Goal: Use online tool/utility: Utilize a website feature to perform a specific function

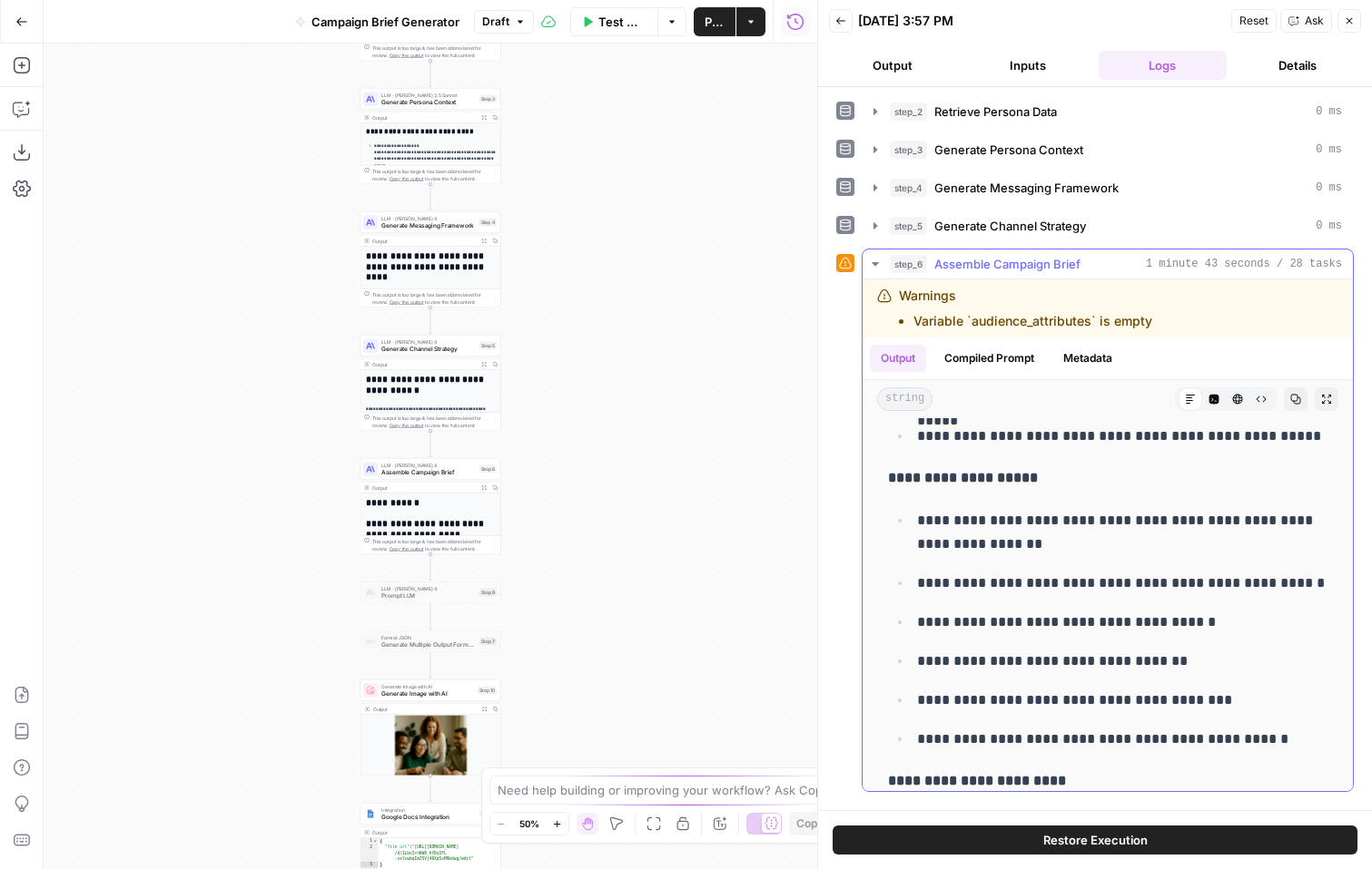
scroll to position [4534, 0]
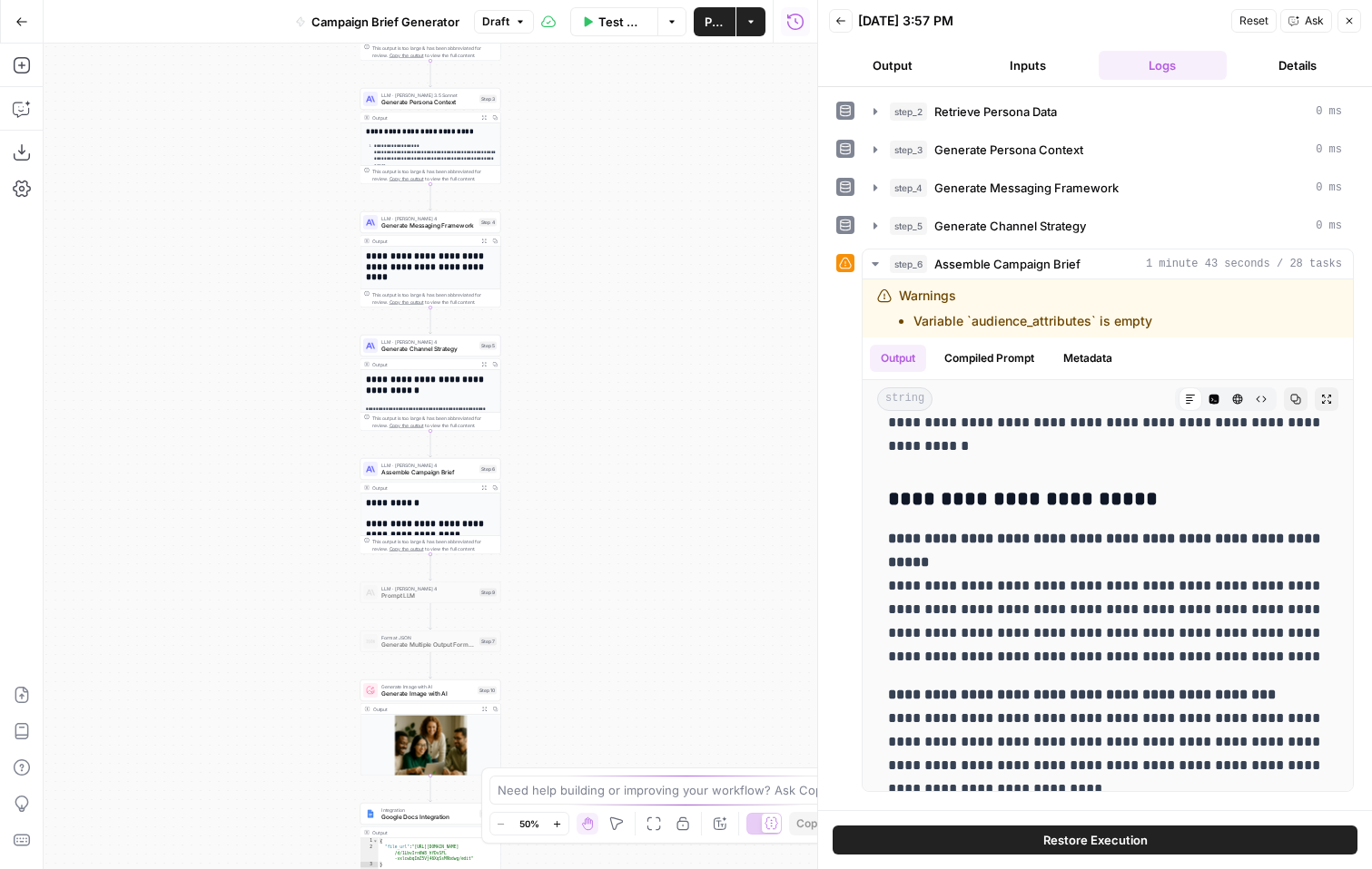
click at [923, 69] on button "Output" at bounding box center [892, 65] width 128 height 29
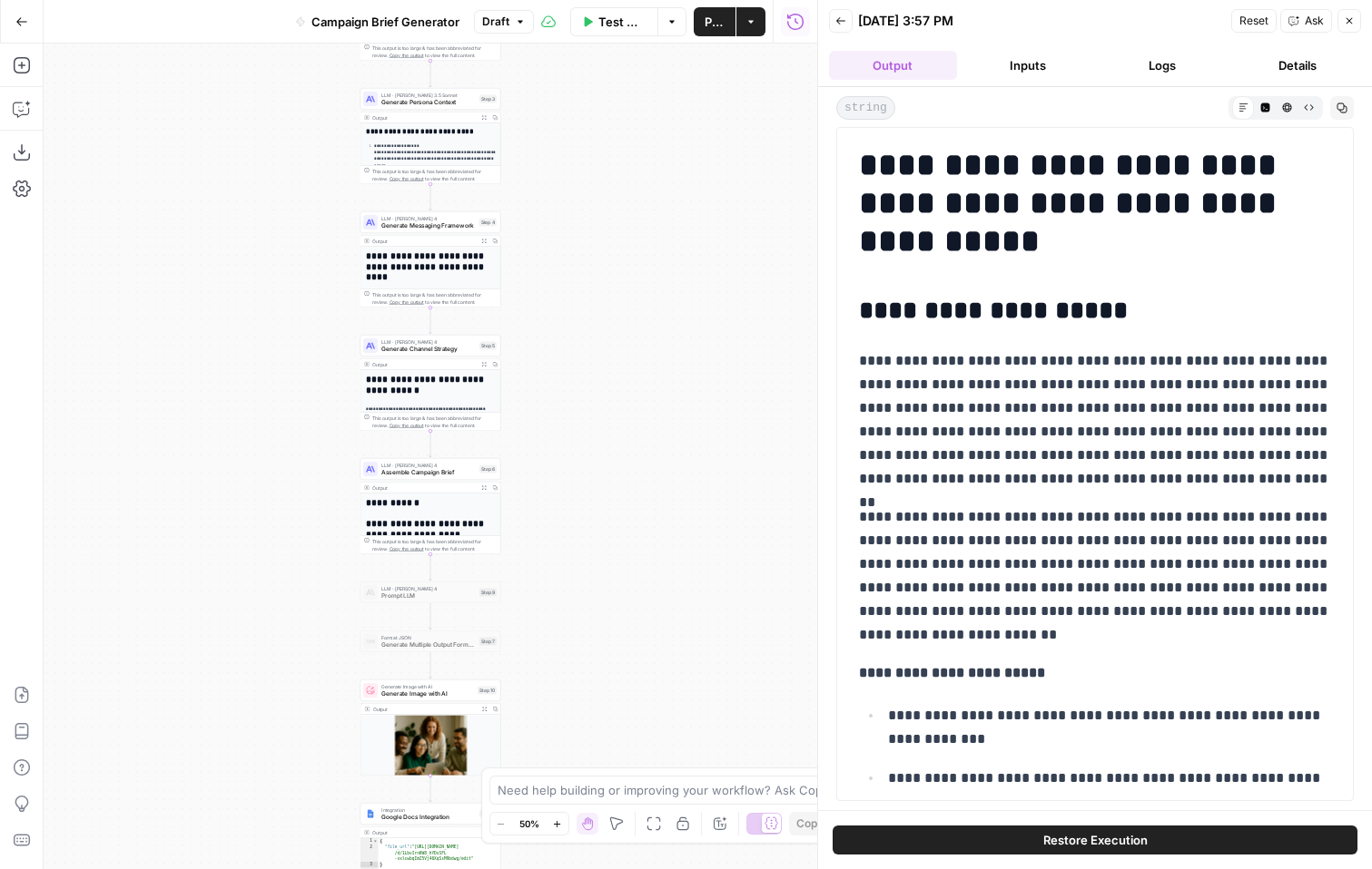
click at [850, 26] on button "Back" at bounding box center [841, 21] width 24 height 24
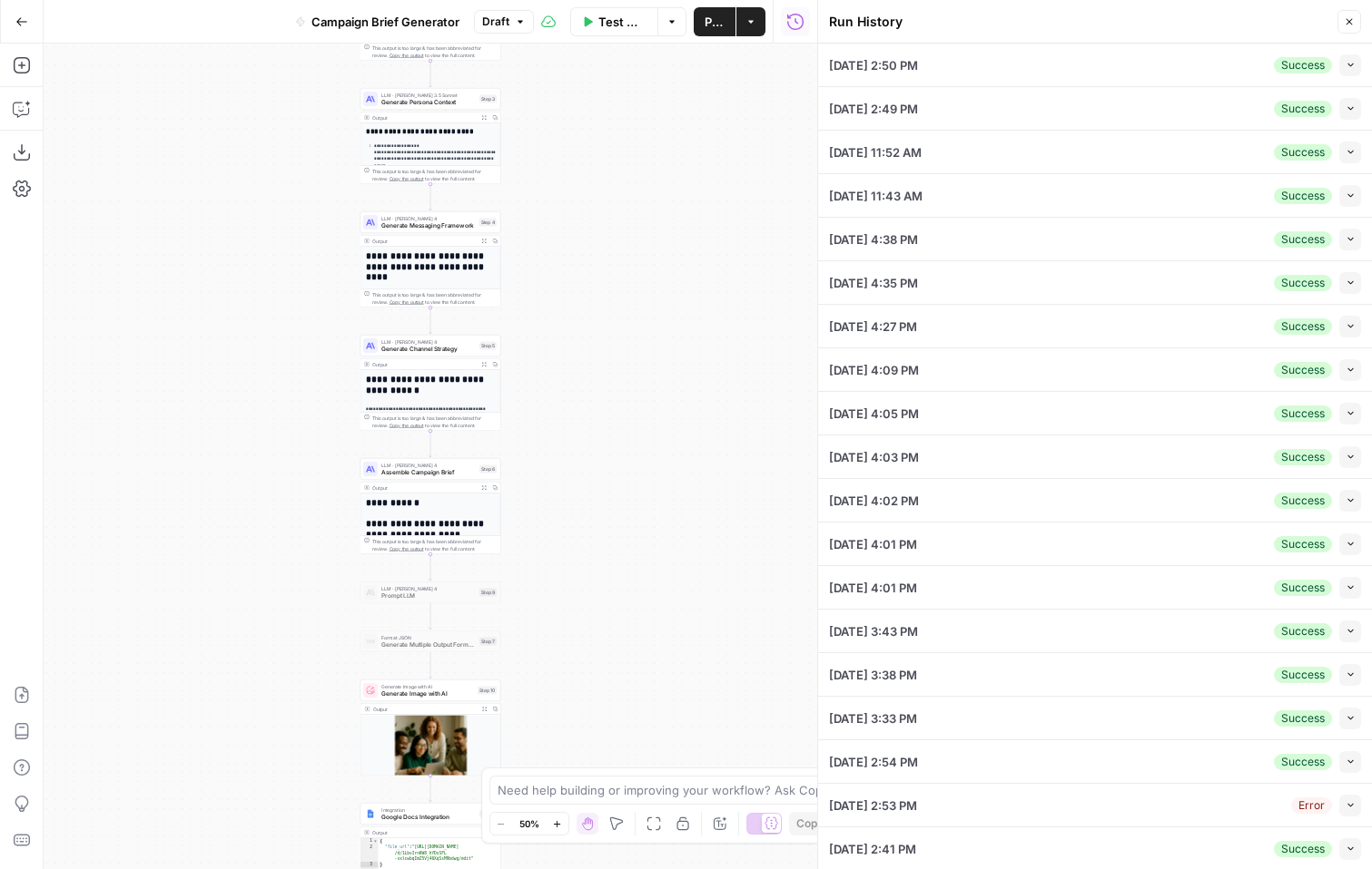
click at [1354, 63] on icon "button" at bounding box center [1350, 65] width 10 height 10
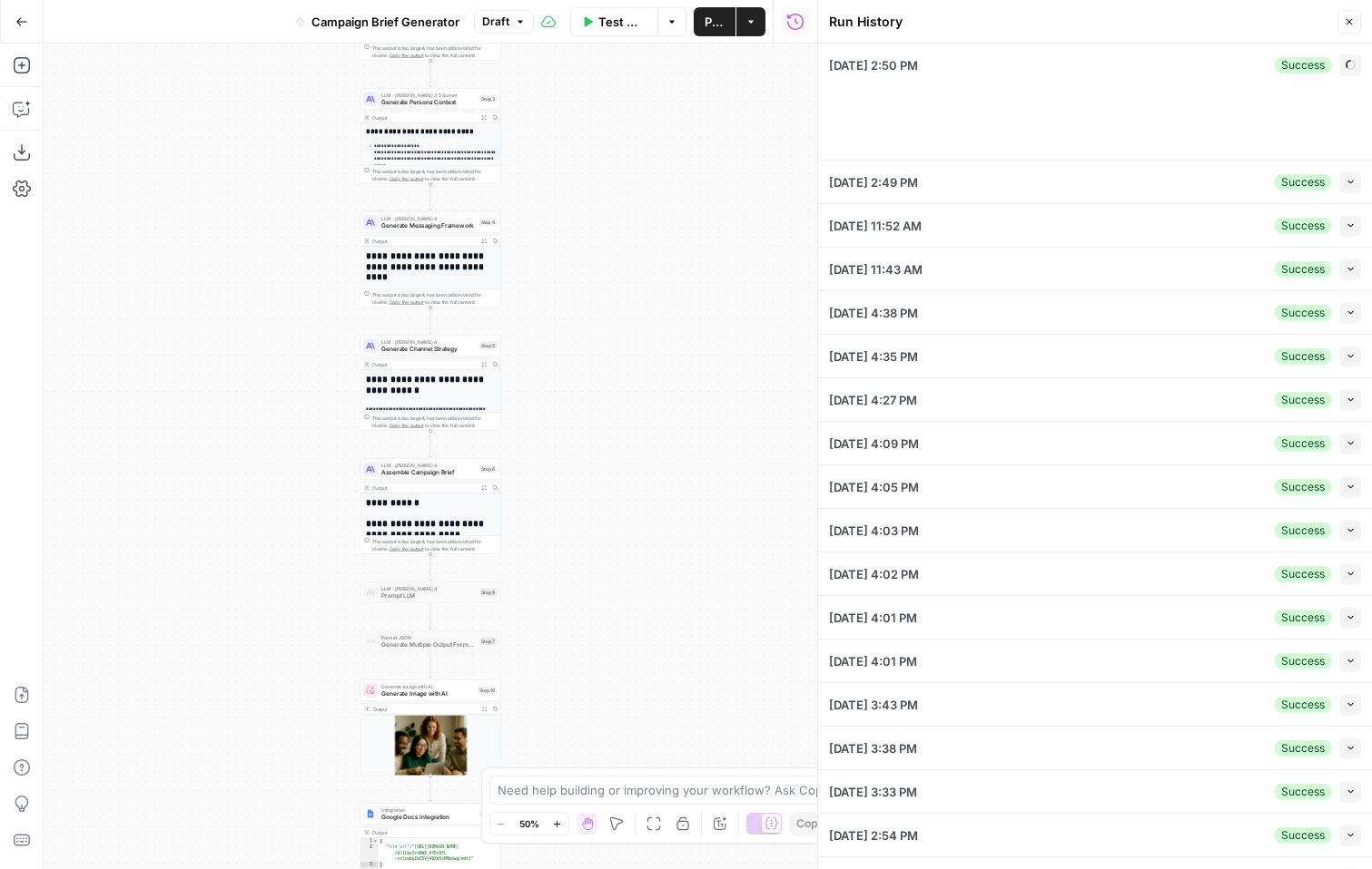
type textarea "Launching Accessibility features to make customers' approach to publishing acce…"
type textarea "1. Generate Awareness 2. Show we're ahead of the competition 3. Engage existing…"
type textarea "1. Conversion rate > 2% 2. 5000+ qualified leads 3. 25% email open rate"
type textarea "1. AI Assist - Alt Text - Video Transcriptions"
type textarea "1. Innovative AI solutions 2. Digital Accessibility support and advocacy"
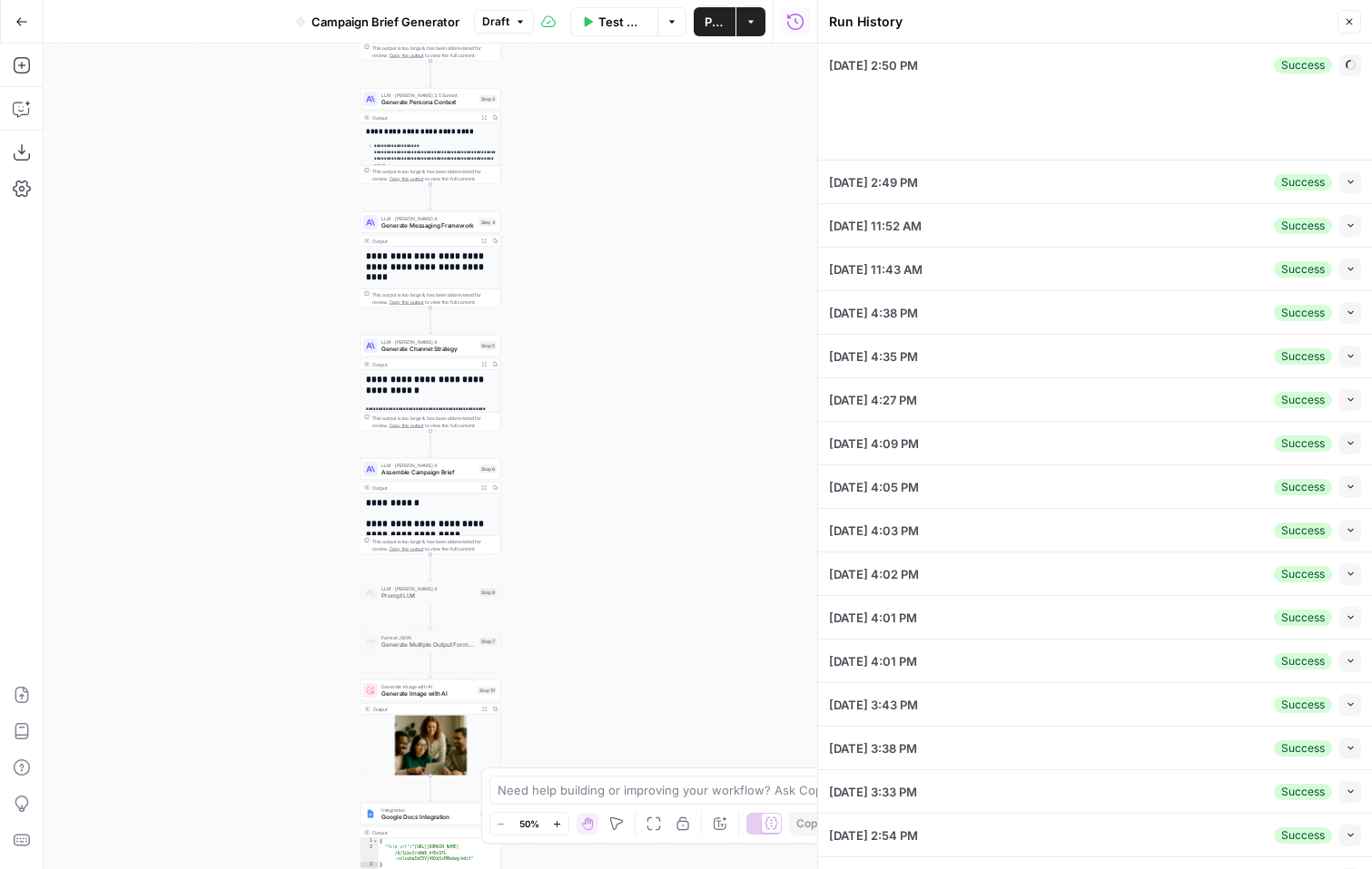
type textarea "1. [DATE] - Finish everything"
type textarea "1. Infer from KB"
type input "Sprout Social"
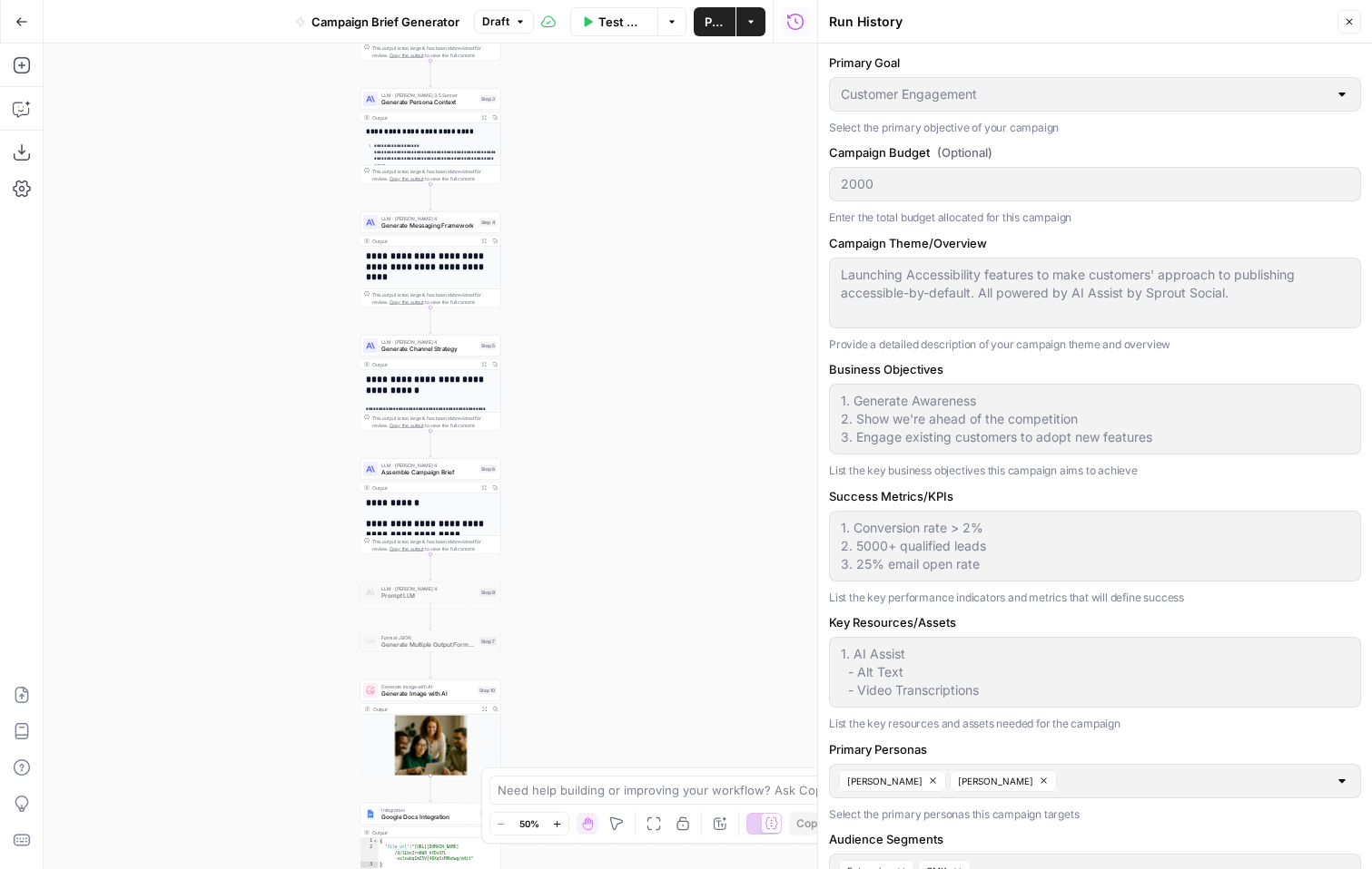
scroll to position [0, 0]
